Goal: Information Seeking & Learning: Learn about a topic

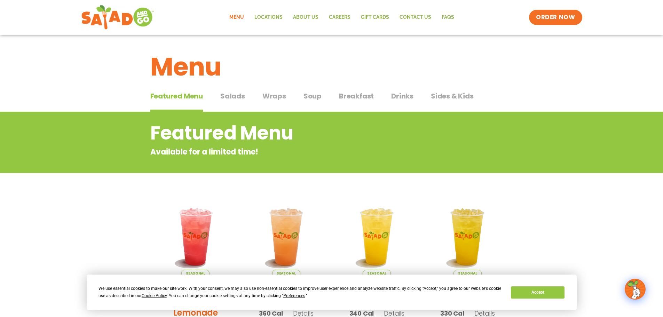
click at [362, 89] on div "Featured Menu Featured Menu Salads Salads Wraps Wraps Soup Soup Breakfast Break…" at bounding box center [331, 100] width 363 height 24
click at [356, 95] on span "Breakfast" at bounding box center [356, 96] width 35 height 10
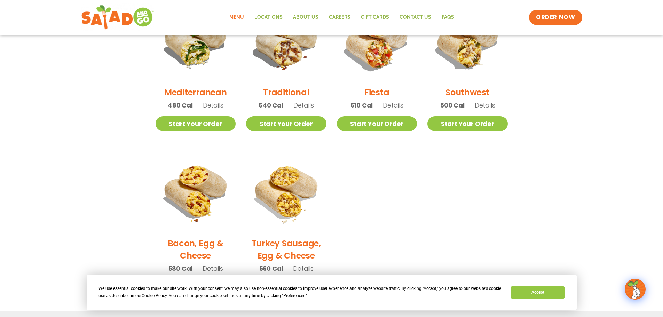
scroll to position [174, 0]
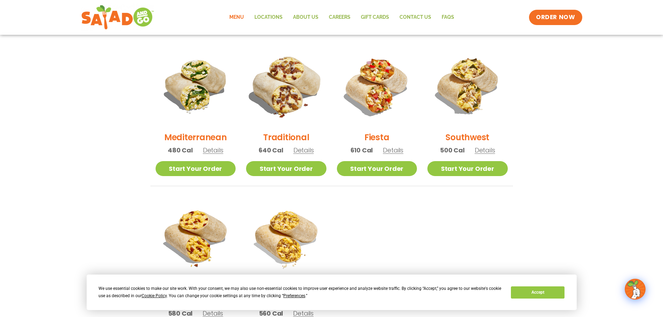
click at [281, 95] on img at bounding box center [286, 86] width 94 height 94
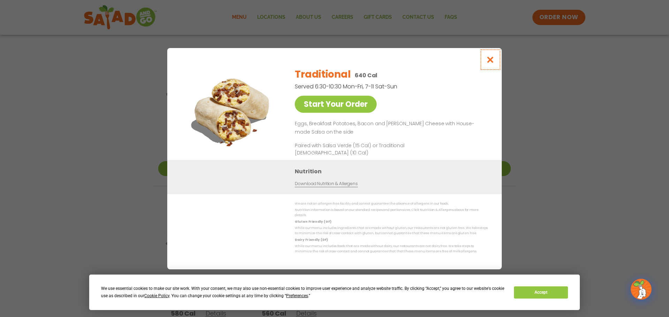
click at [490, 62] on icon "Close modal" at bounding box center [490, 59] width 9 height 7
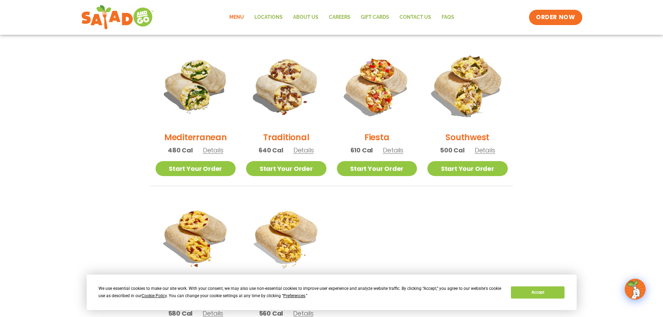
click at [464, 100] on img at bounding box center [468, 86] width 94 height 94
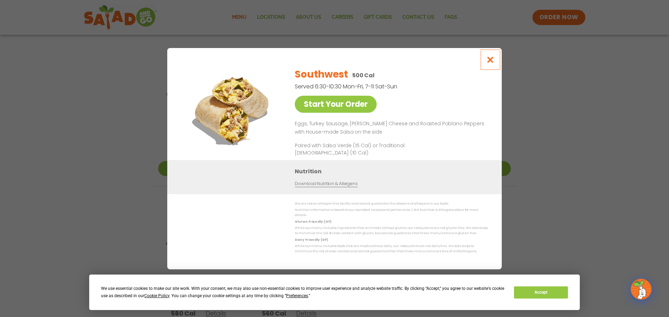
click at [489, 62] on icon "Close modal" at bounding box center [490, 59] width 9 height 7
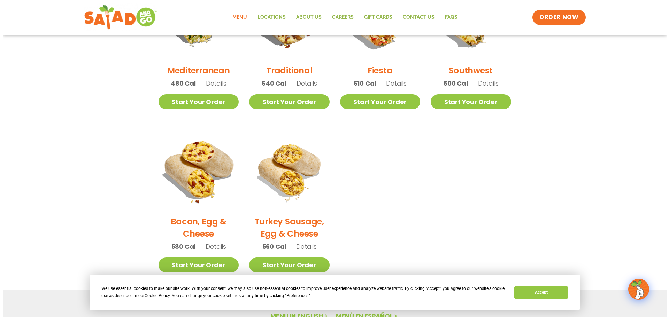
scroll to position [244, 0]
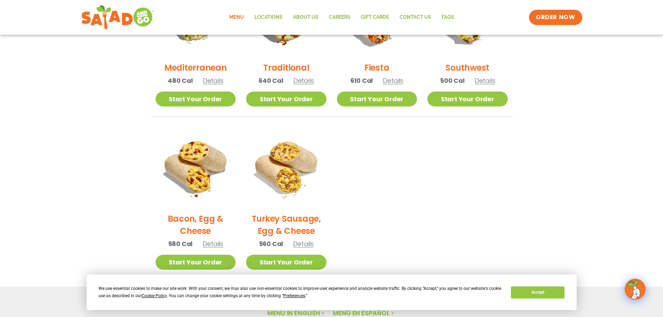
click at [193, 173] on img at bounding box center [196, 167] width 80 height 80
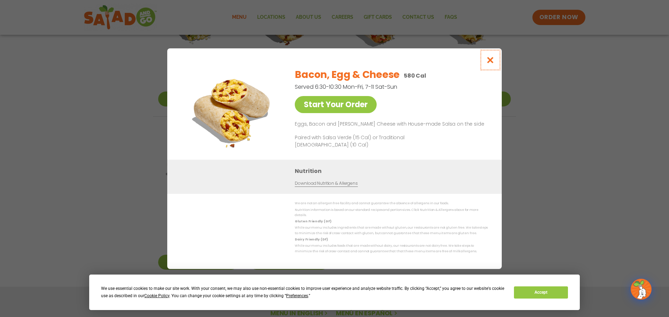
click at [489, 62] on icon "Close modal" at bounding box center [490, 59] width 9 height 7
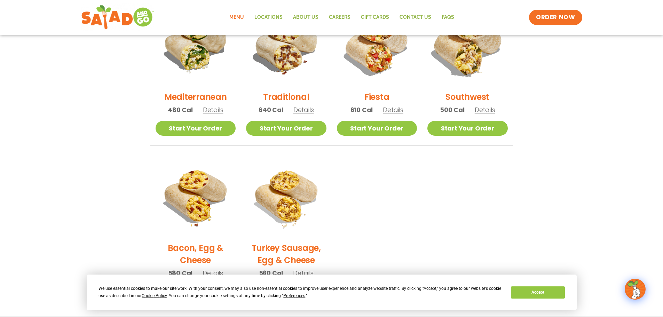
scroll to position [206, 0]
